Goal: Information Seeking & Learning: Learn about a topic

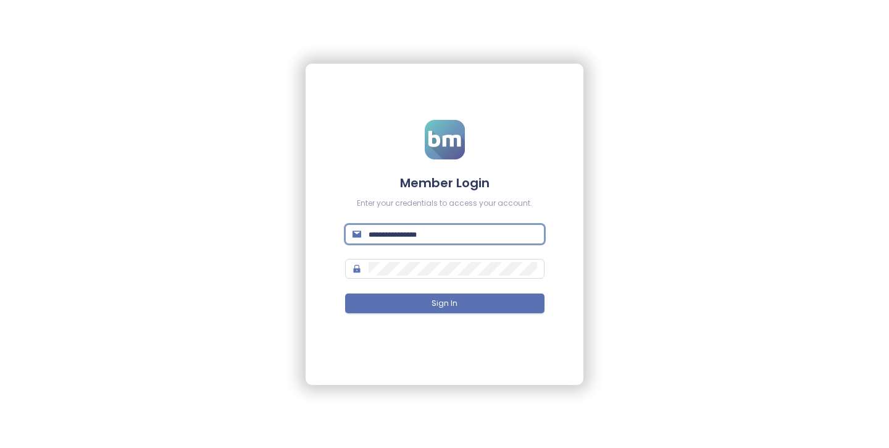
click at [451, 227] on input "text" at bounding box center [453, 234] width 169 height 14
click at [527, 235] on input "text" at bounding box center [453, 234] width 169 height 14
type input "**********"
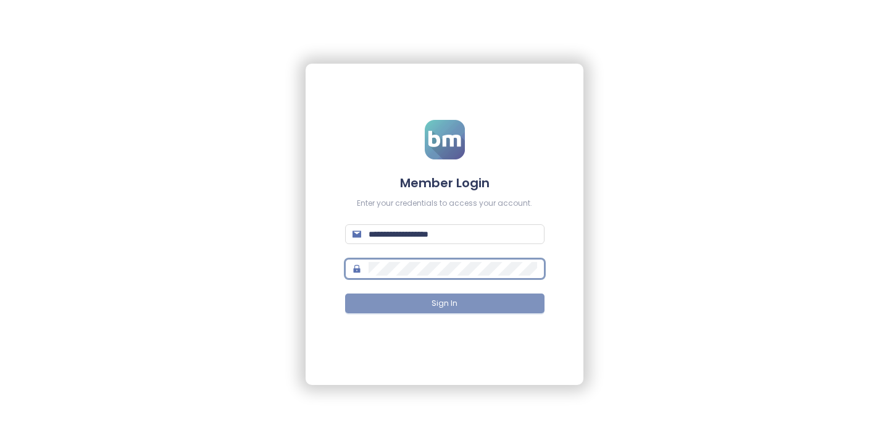
click at [485, 308] on button "Sign In" at bounding box center [444, 303] width 199 height 20
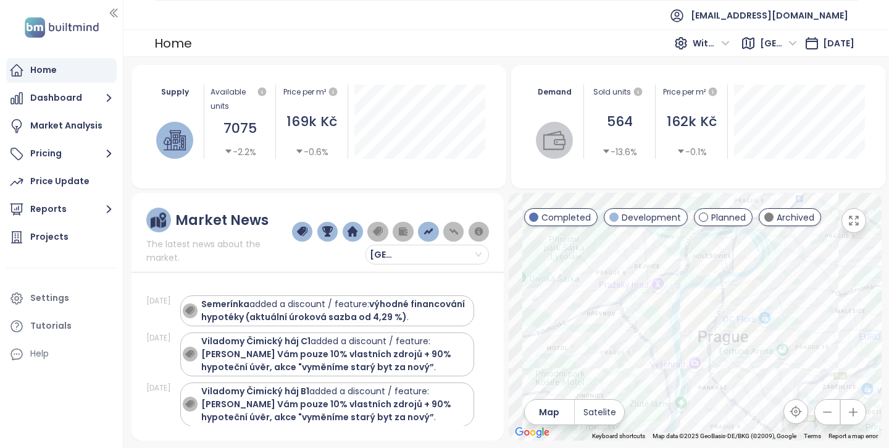
drag, startPoint x: 683, startPoint y: 301, endPoint x: 808, endPoint y: 353, distance: 135.1
click at [808, 353] on div at bounding box center [695, 317] width 373 height 248
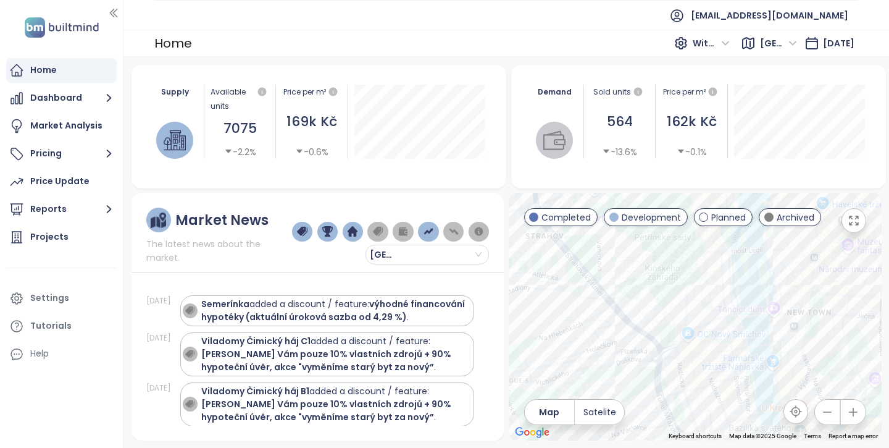
drag, startPoint x: 687, startPoint y: 327, endPoint x: 766, endPoint y: 254, distance: 107.1
click at [766, 254] on div at bounding box center [695, 317] width 373 height 248
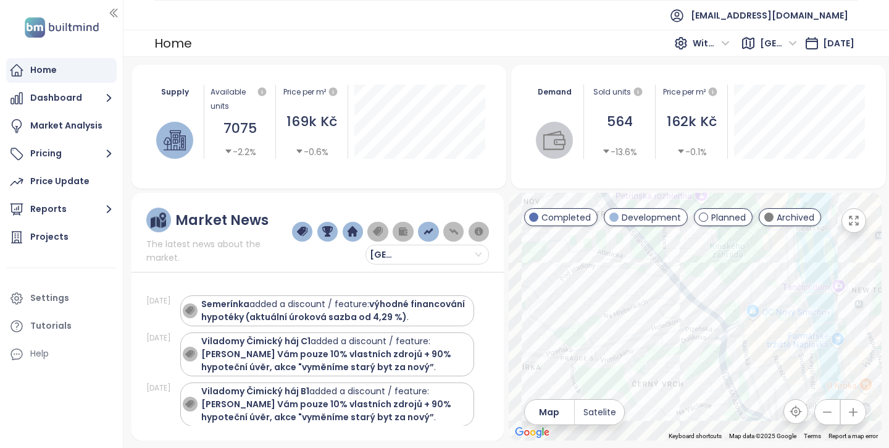
drag, startPoint x: 696, startPoint y: 394, endPoint x: 787, endPoint y: 369, distance: 94.2
click at [789, 369] on div at bounding box center [695, 317] width 373 height 248
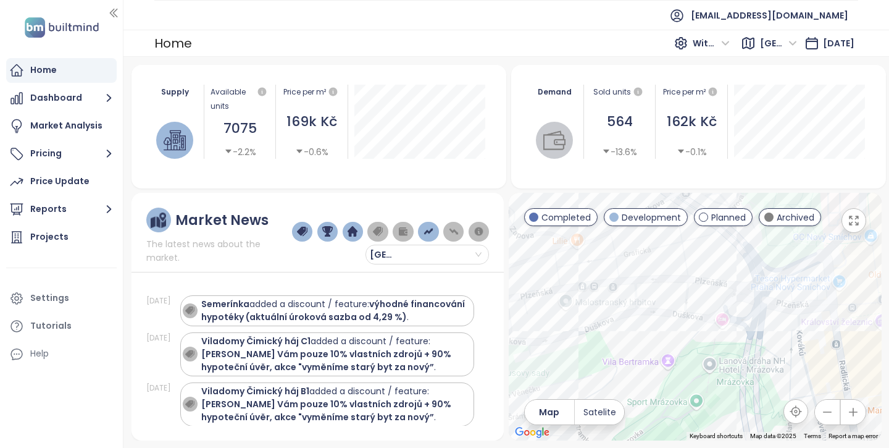
drag, startPoint x: 756, startPoint y: 291, endPoint x: 624, endPoint y: 316, distance: 134.4
click at [624, 316] on div at bounding box center [695, 317] width 373 height 248
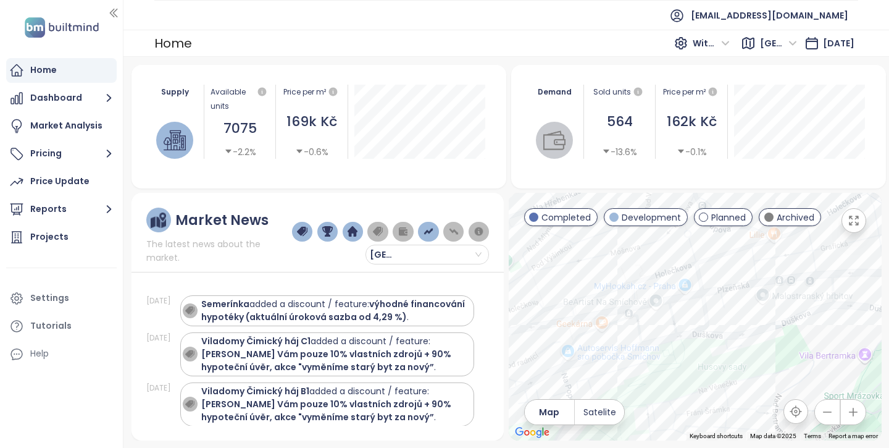
drag, startPoint x: 614, startPoint y: 301, endPoint x: 815, endPoint y: 278, distance: 202.0
click at [815, 278] on div at bounding box center [695, 317] width 373 height 248
drag, startPoint x: 680, startPoint y: 325, endPoint x: 654, endPoint y: 348, distance: 34.6
click at [813, 287] on div at bounding box center [695, 317] width 373 height 248
drag, startPoint x: 549, startPoint y: 356, endPoint x: 740, endPoint y: 335, distance: 192.0
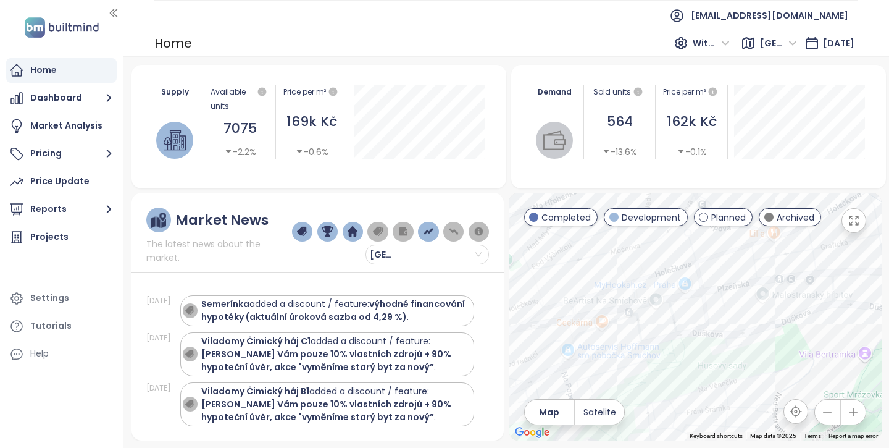
click at [740, 335] on div at bounding box center [695, 317] width 373 height 248
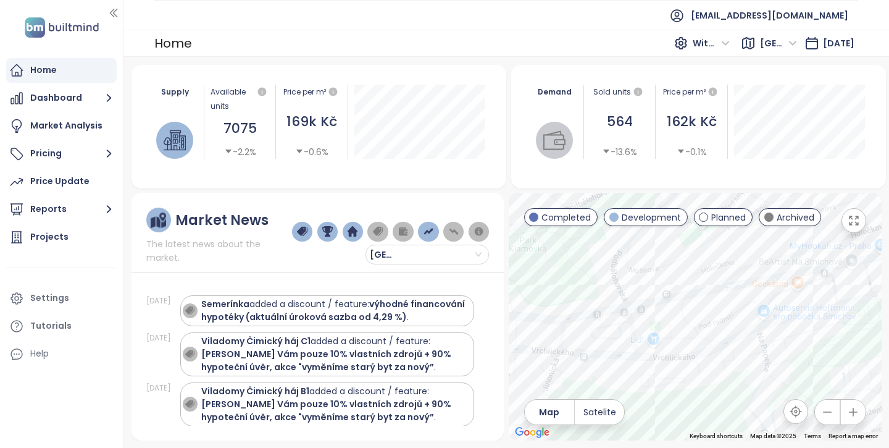
drag, startPoint x: 551, startPoint y: 335, endPoint x: 748, endPoint y: 296, distance: 200.8
click at [748, 296] on div at bounding box center [695, 317] width 373 height 248
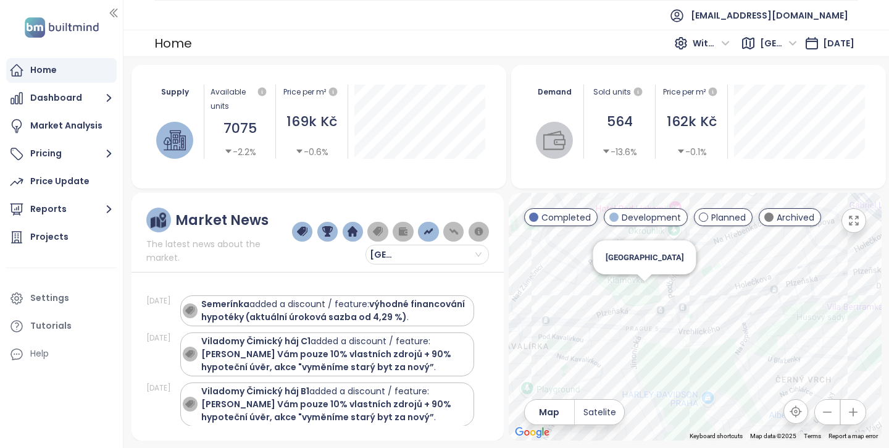
click at [645, 290] on div "[GEOGRAPHIC_DATA]" at bounding box center [695, 317] width 373 height 248
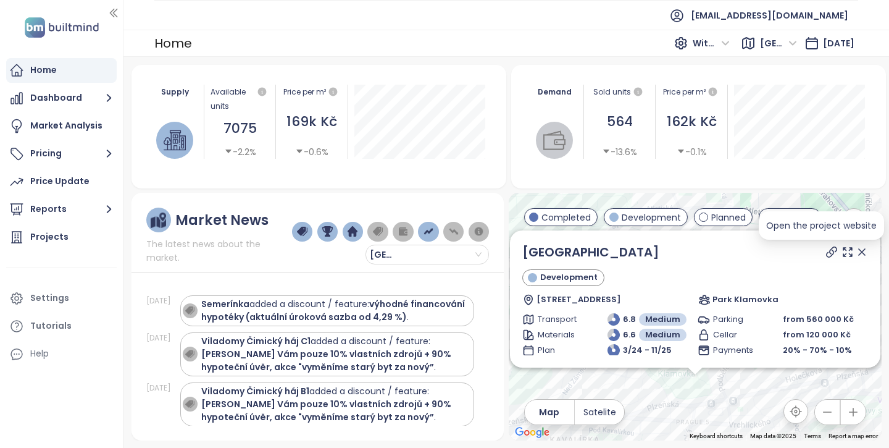
click at [825, 255] on icon at bounding box center [831, 252] width 12 height 12
click at [842, 253] on icon at bounding box center [848, 252] width 12 height 12
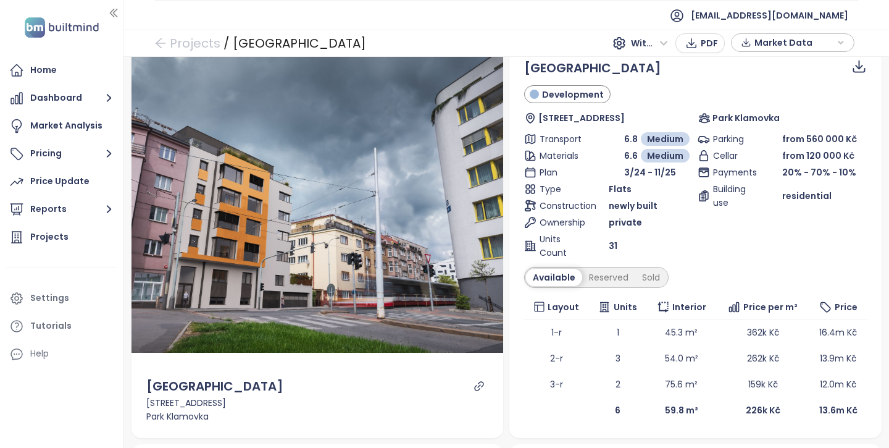
scroll to position [25, 0]
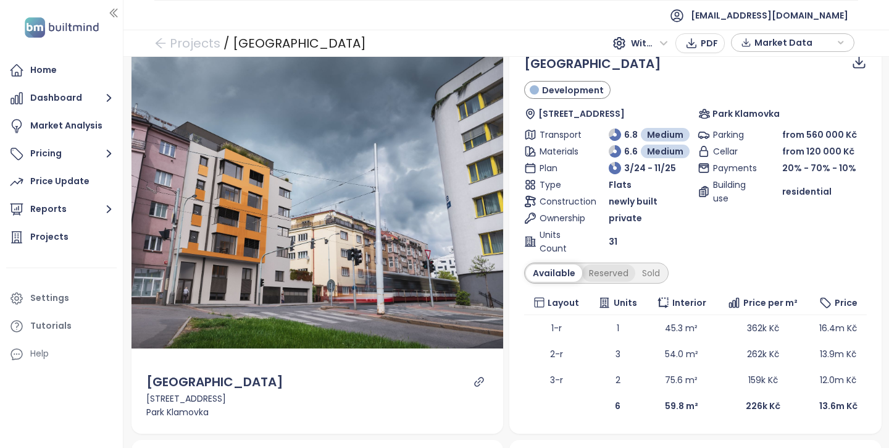
click at [608, 275] on div "Reserved" at bounding box center [608, 272] width 53 height 17
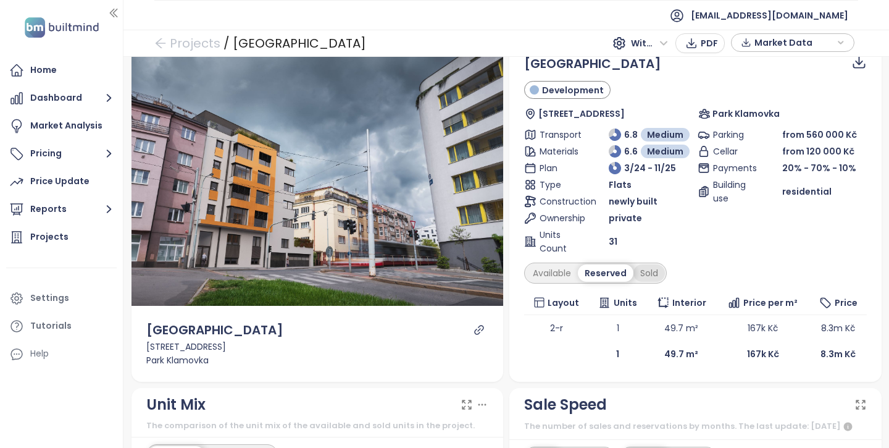
click at [646, 273] on div "Sold" at bounding box center [648, 272] width 31 height 17
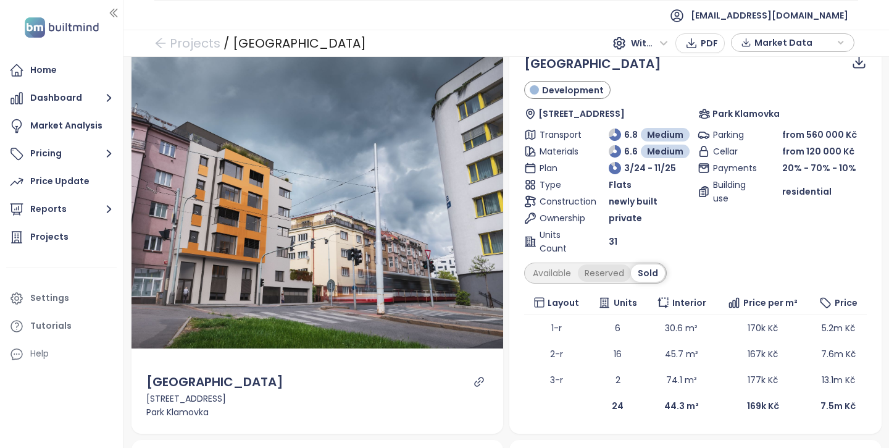
click at [596, 272] on div "Reserved" at bounding box center [604, 272] width 53 height 17
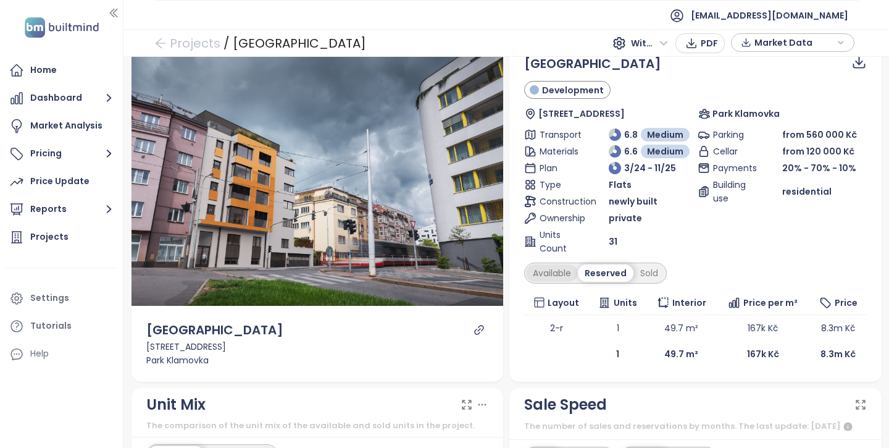
click at [544, 277] on div "Available" at bounding box center [552, 272] width 52 height 17
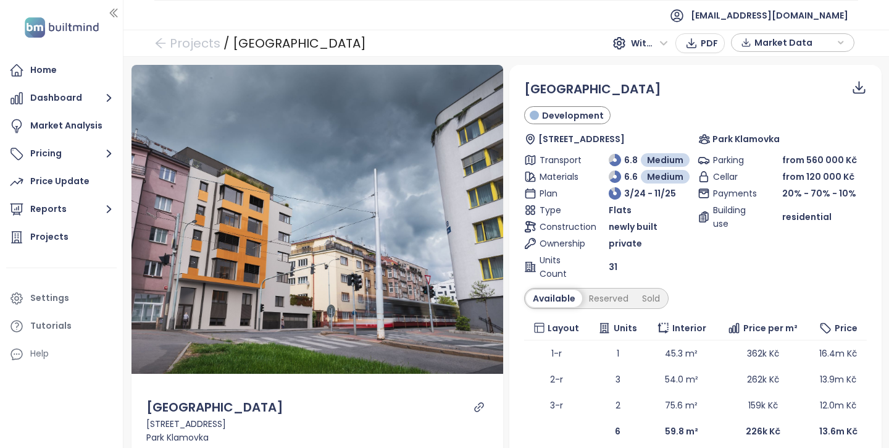
scroll to position [0, 0]
click at [75, 185] on div "Price Update" at bounding box center [59, 180] width 59 height 15
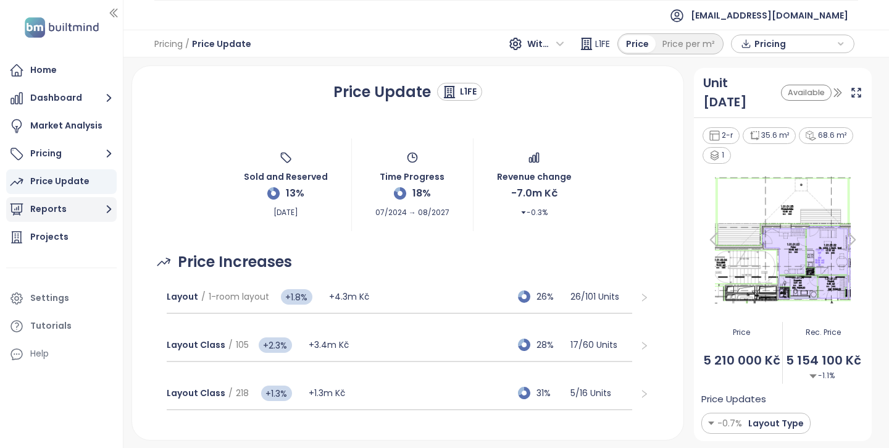
click at [84, 211] on button "Reports" at bounding box center [61, 209] width 111 height 25
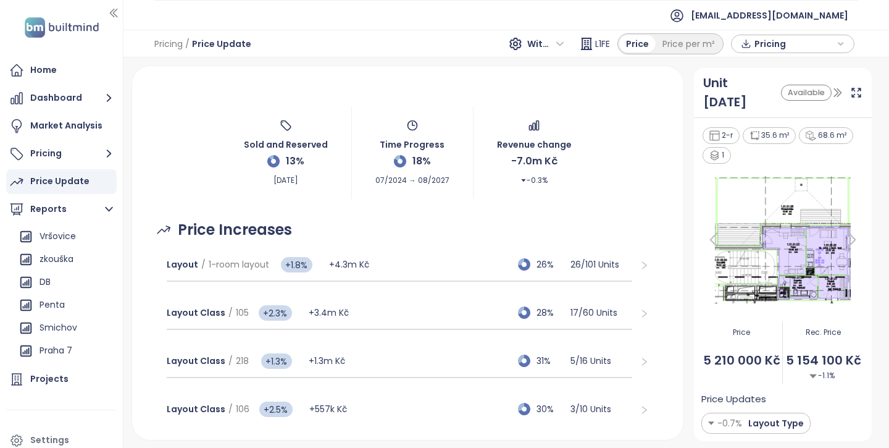
scroll to position [33, 0]
click at [67, 130] on div "Market Analysis" at bounding box center [66, 125] width 72 height 15
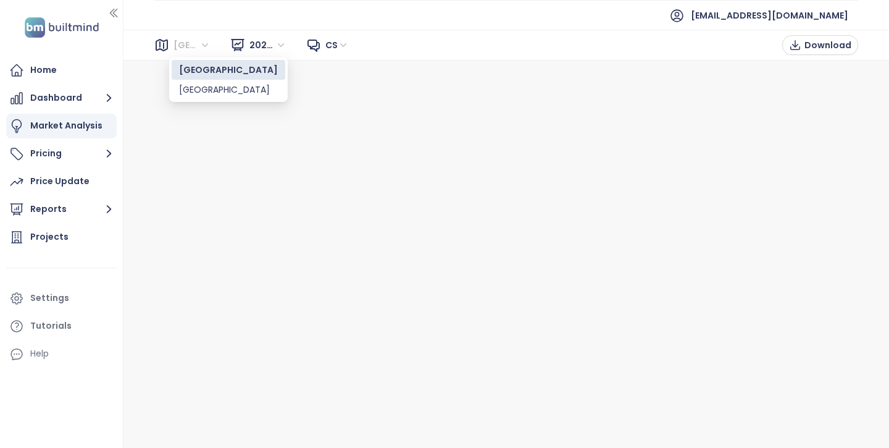
click at [196, 46] on span "Brno" at bounding box center [191, 45] width 37 height 19
click at [193, 94] on div "[GEOGRAPHIC_DATA]" at bounding box center [228, 90] width 99 height 14
click at [327, 52] on span "en" at bounding box center [336, 45] width 22 height 19
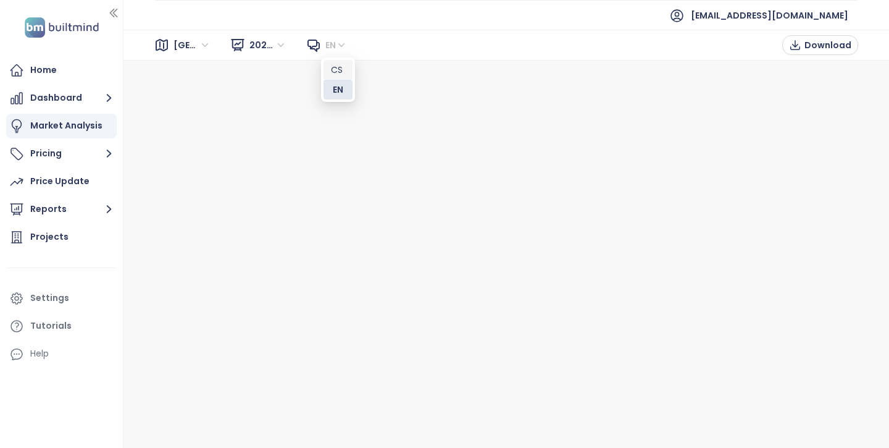
click at [330, 66] on div "cs" at bounding box center [338, 70] width 29 height 20
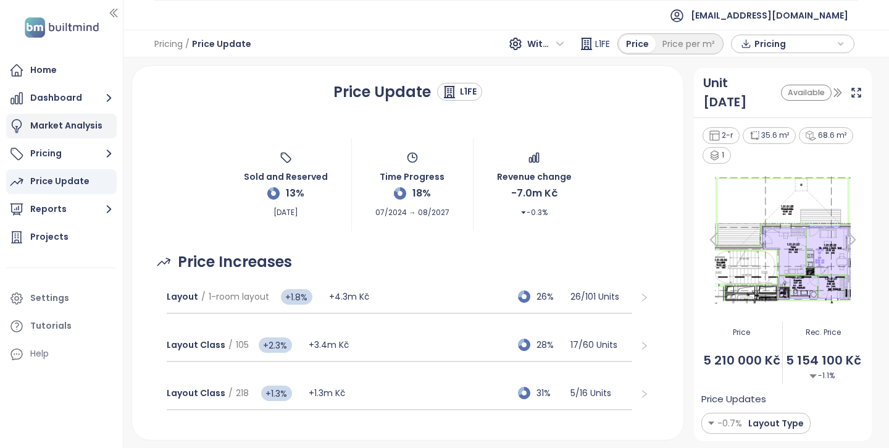
click at [66, 125] on div "Market Analysis" at bounding box center [66, 125] width 72 height 15
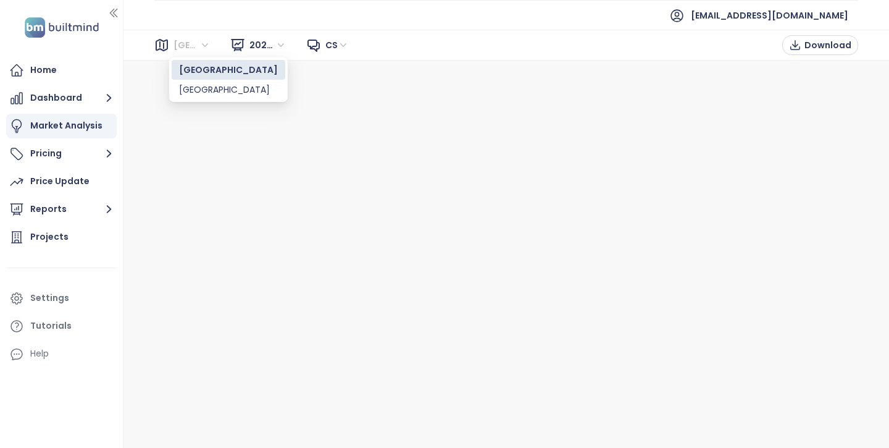
click at [178, 49] on span "Brno" at bounding box center [191, 45] width 37 height 19
click at [186, 84] on div "[GEOGRAPHIC_DATA]" at bounding box center [228, 90] width 99 height 14
click at [322, 48] on div "en" at bounding box center [337, 45] width 33 height 20
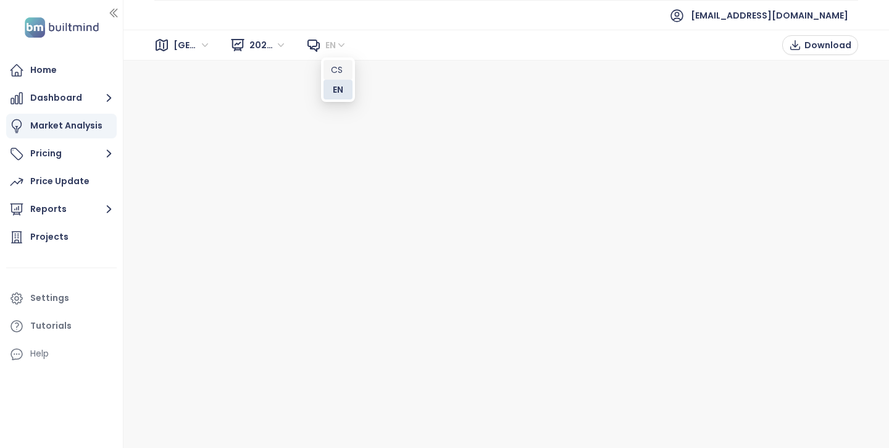
click at [337, 68] on div "cs" at bounding box center [338, 70] width 14 height 14
click at [74, 211] on button "Reports" at bounding box center [61, 209] width 111 height 25
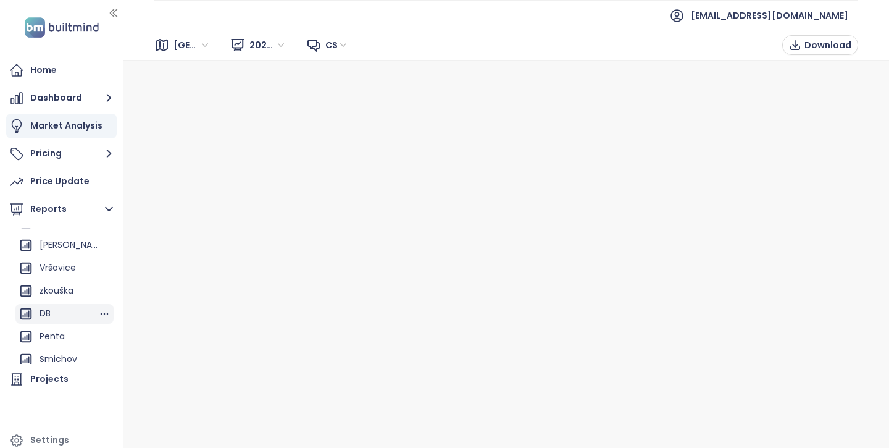
scroll to position [64, 0]
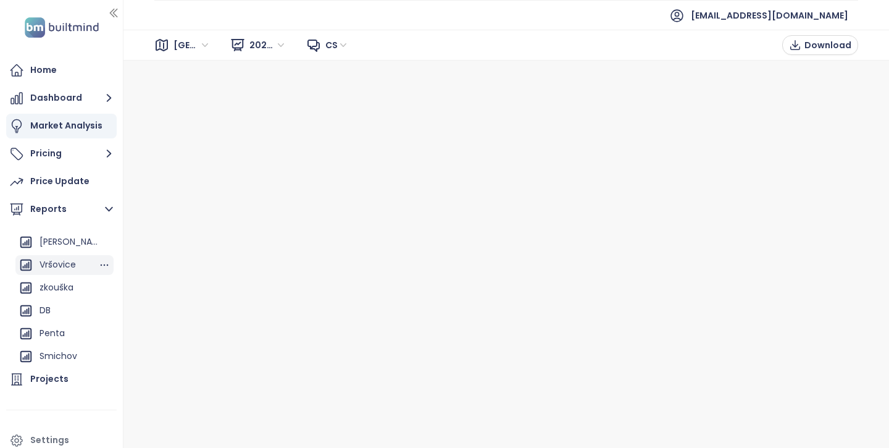
click at [61, 264] on div "Vršovice" at bounding box center [58, 264] width 36 height 15
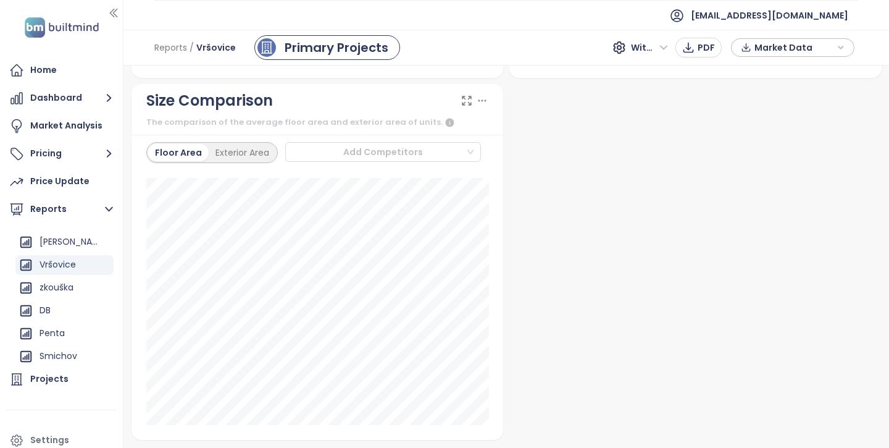
scroll to position [2280, 0]
click at [464, 159] on div at bounding box center [378, 151] width 177 height 15
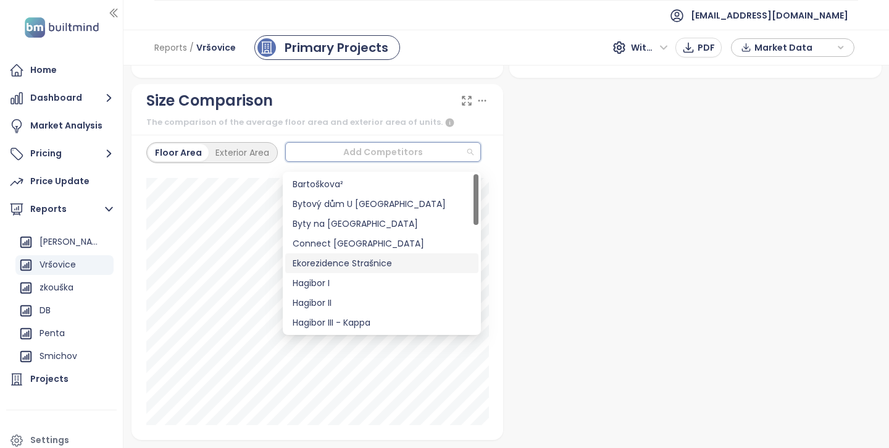
click at [367, 260] on div "Ekorezidence Strašnice" at bounding box center [382, 263] width 178 height 14
click at [327, 240] on div "Connect [GEOGRAPHIC_DATA]" at bounding box center [382, 243] width 178 height 14
click at [303, 246] on div "Connect [GEOGRAPHIC_DATA]" at bounding box center [382, 243] width 178 height 14
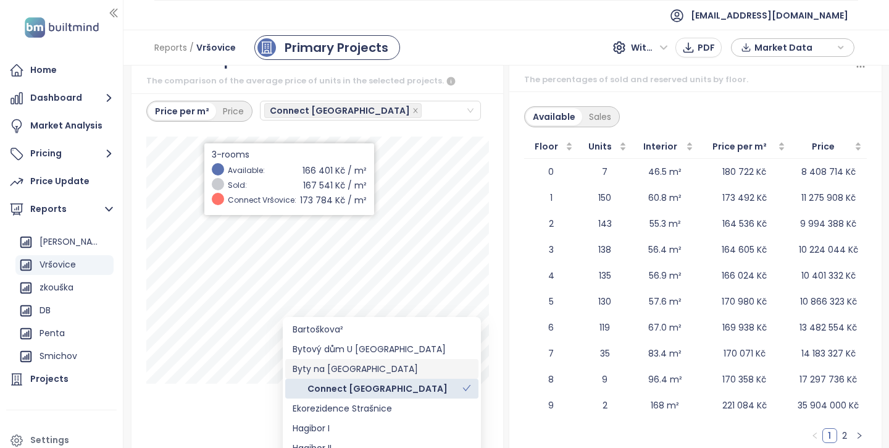
scroll to position [1884, 0]
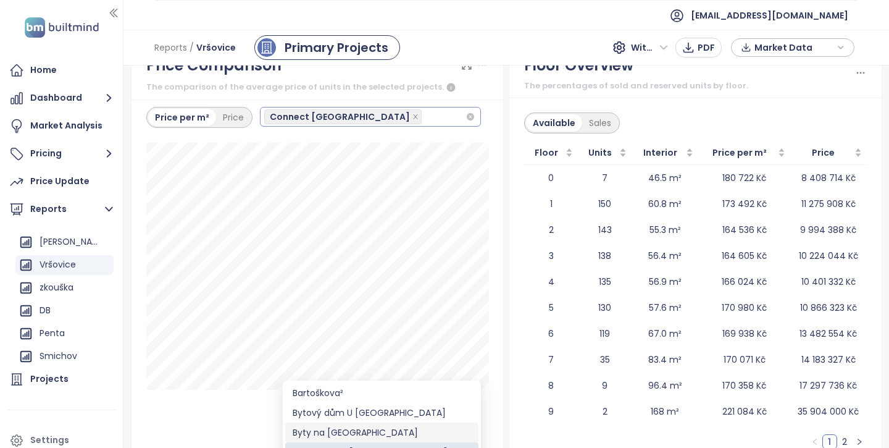
click at [382, 119] on div "Connect [GEOGRAPHIC_DATA]" at bounding box center [365, 116] width 202 height 17
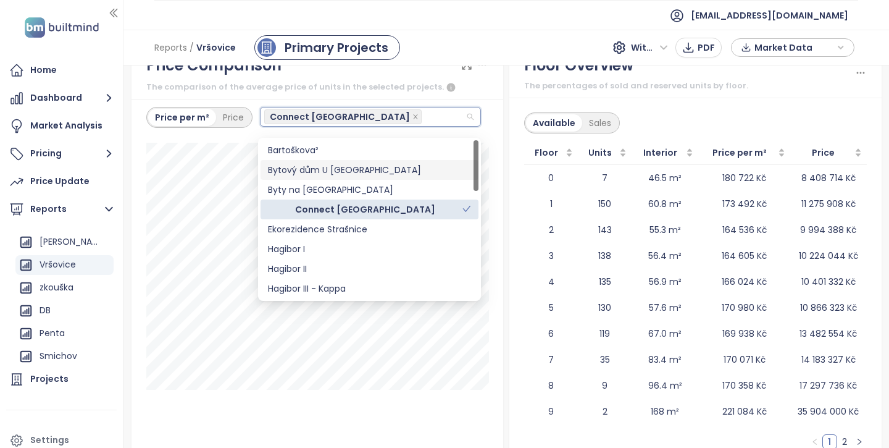
click at [331, 169] on div "Bytový dům U [GEOGRAPHIC_DATA]" at bounding box center [369, 170] width 203 height 14
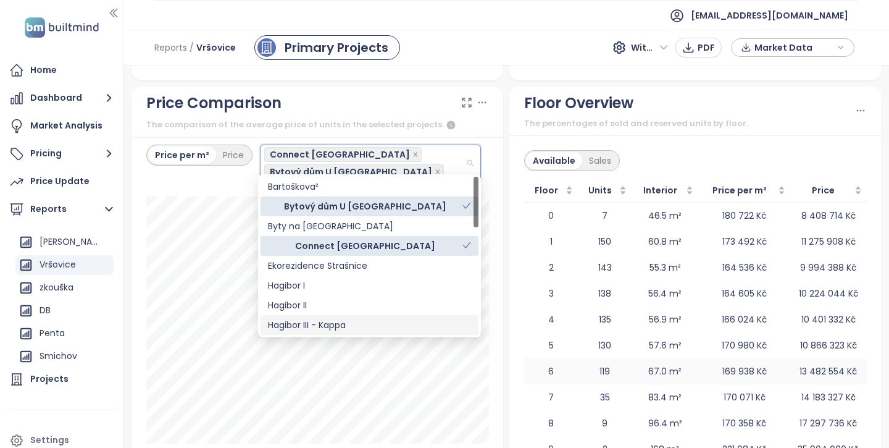
scroll to position [1862, 0]
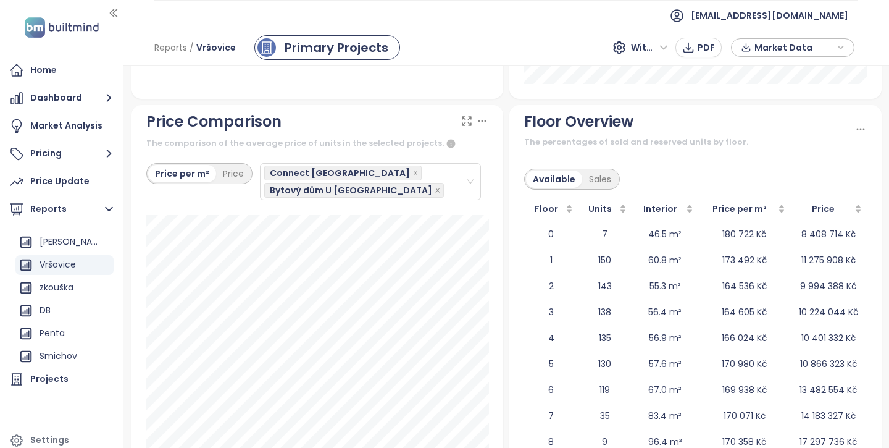
click at [508, 243] on div "Floor Overview The percentages of sold and reserved units by floor. Available S…" at bounding box center [695, 317] width 378 height 425
click at [73, 181] on div "Price Update" at bounding box center [59, 180] width 59 height 15
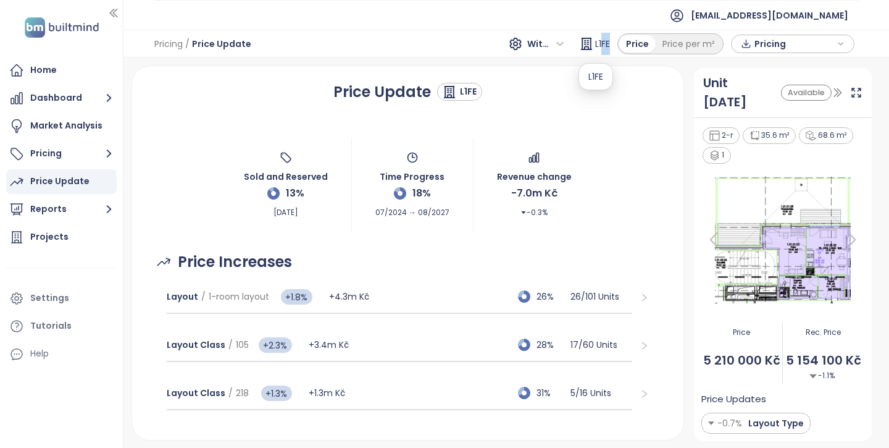
drag, startPoint x: 611, startPoint y: 45, endPoint x: 604, endPoint y: 46, distance: 6.8
click at [604, 46] on span "L1FE" at bounding box center [602, 44] width 15 height 22
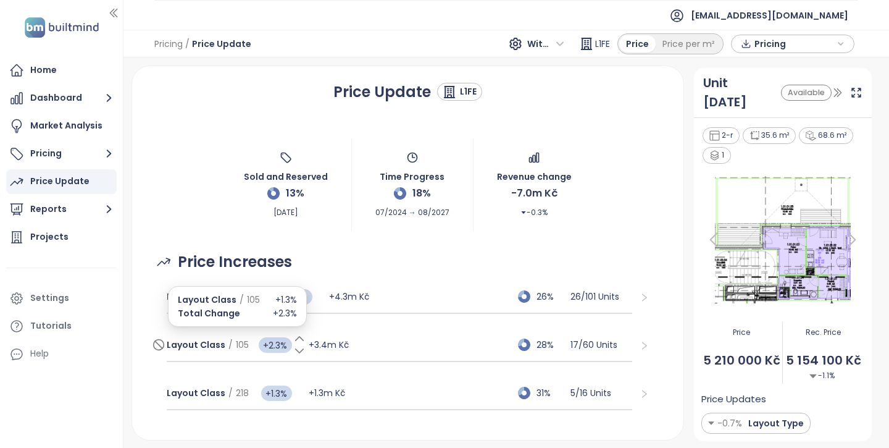
click at [301, 352] on icon at bounding box center [299, 351] width 12 height 12
click at [299, 338] on icon at bounding box center [299, 338] width 12 height 12
click at [206, 348] on span "Layout Class" at bounding box center [196, 344] width 59 height 12
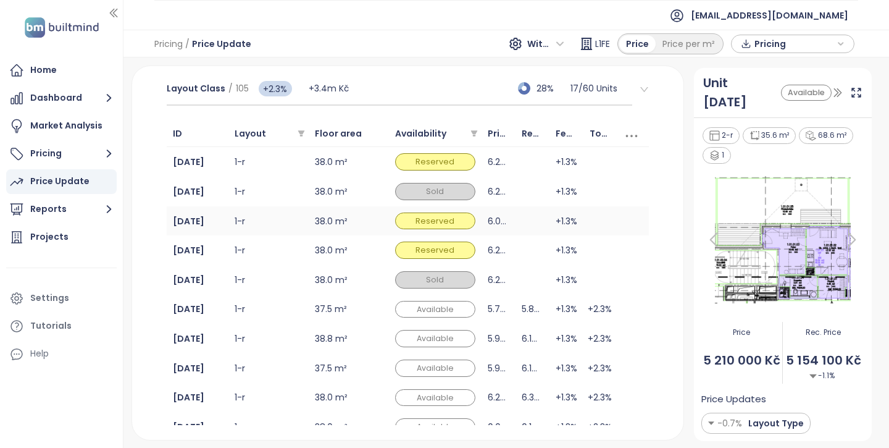
scroll to position [249, 0]
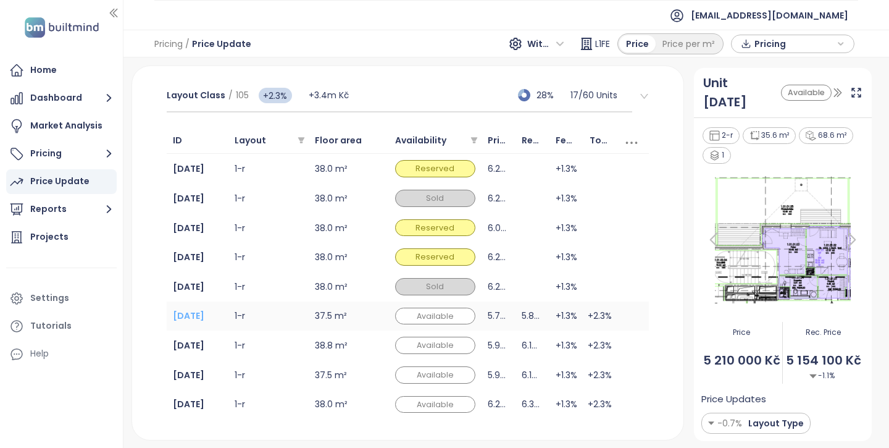
click at [194, 316] on b "2.05.13" at bounding box center [188, 315] width 31 height 12
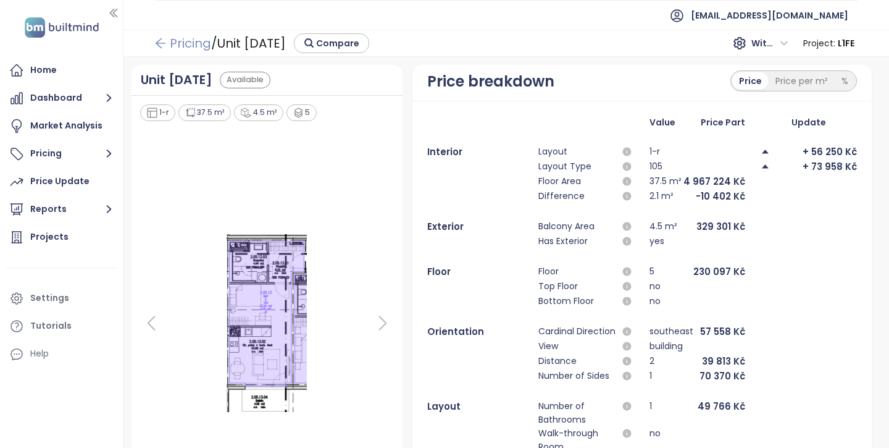
click at [165, 45] on icon "arrow-left" at bounding box center [160, 43] width 12 height 12
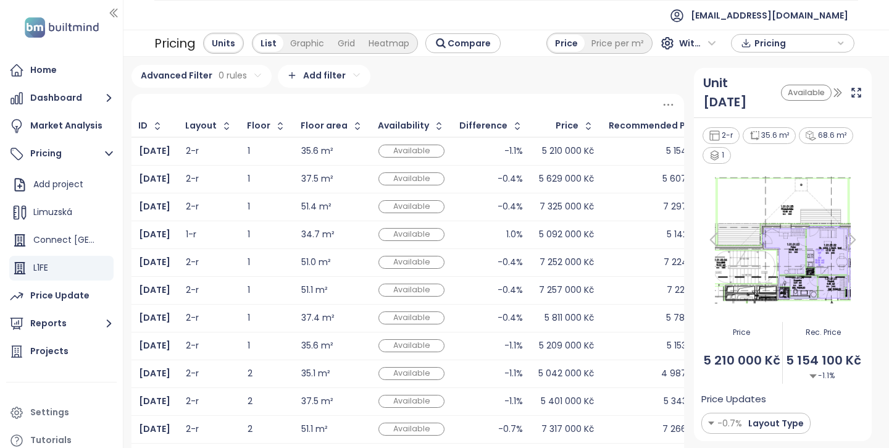
click at [528, 46] on div "Pricing Units List Graphic Grid Heatmap Compare Price Price per m² With VAT Pri…" at bounding box center [506, 43] width 766 height 27
